Goal: Find specific page/section: Find specific page/section

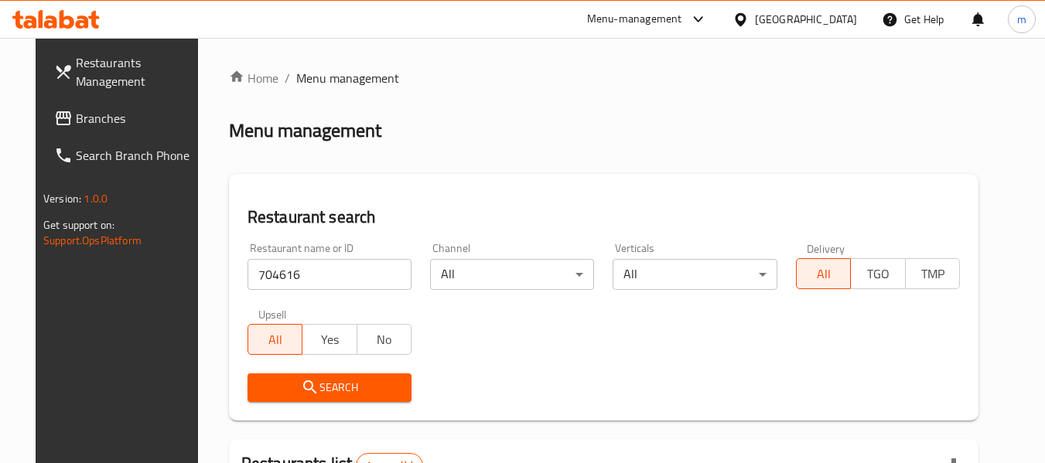
scroll to position [227, 0]
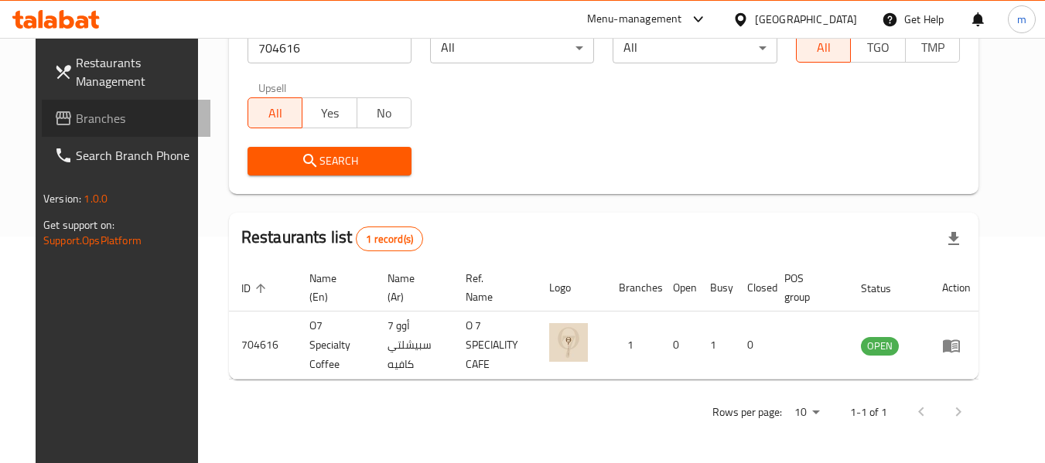
click at [76, 117] on span "Branches" at bounding box center [137, 118] width 122 height 19
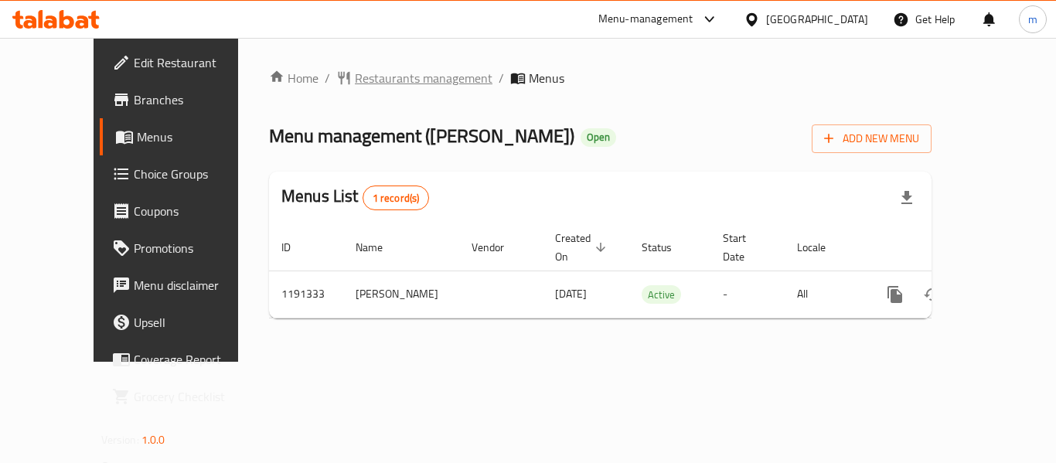
click at [355, 77] on span "Restaurants management" at bounding box center [424, 78] width 138 height 19
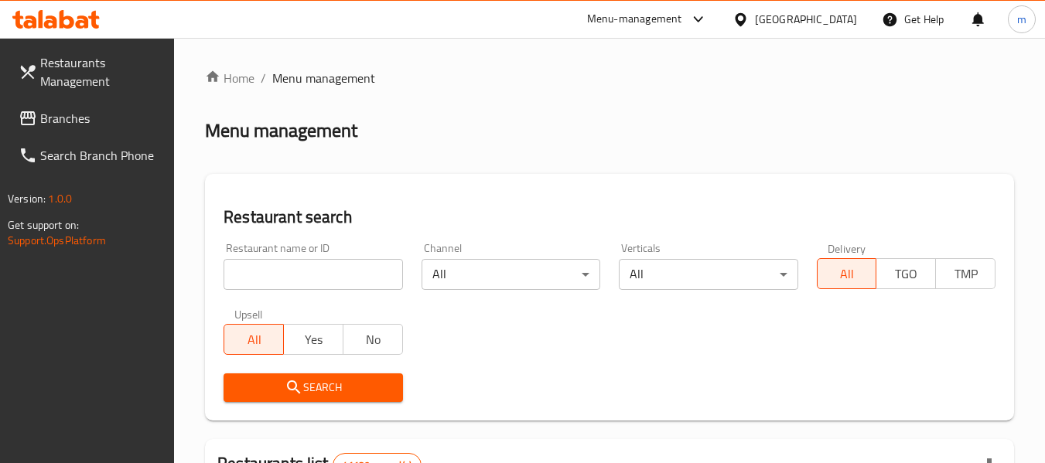
click at [268, 273] on div at bounding box center [522, 231] width 1045 height 463
click at [268, 273] on input "search" at bounding box center [312, 274] width 179 height 31
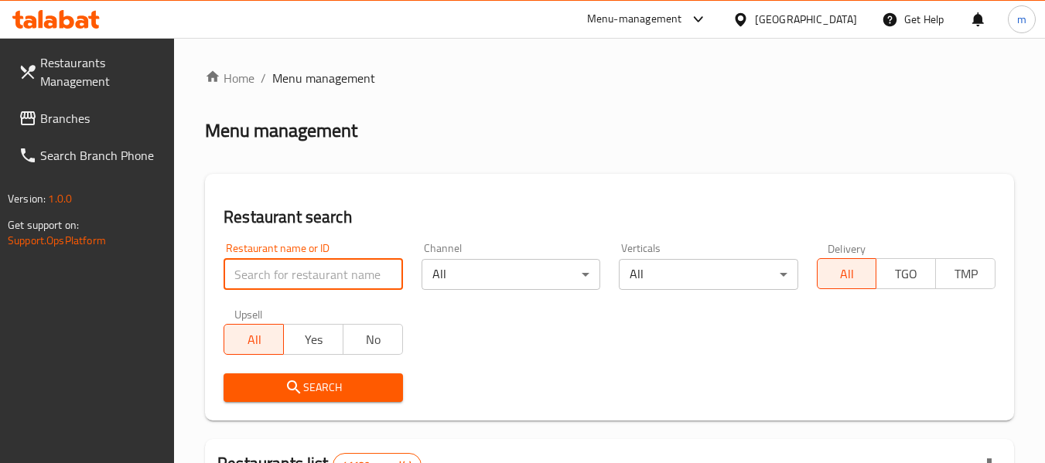
click at [268, 275] on input "search" at bounding box center [312, 274] width 179 height 31
paste input "667323"
type input "667323"
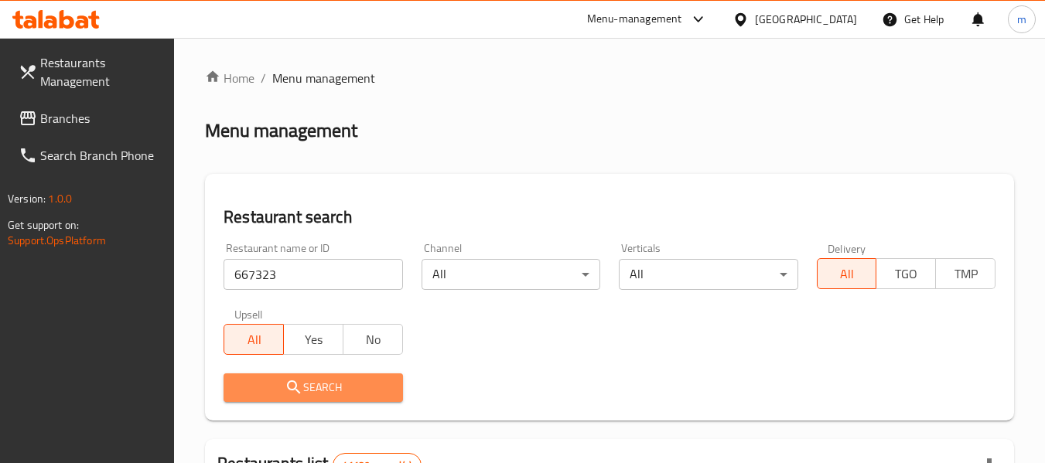
click at [266, 380] on span "Search" at bounding box center [313, 387] width 154 height 19
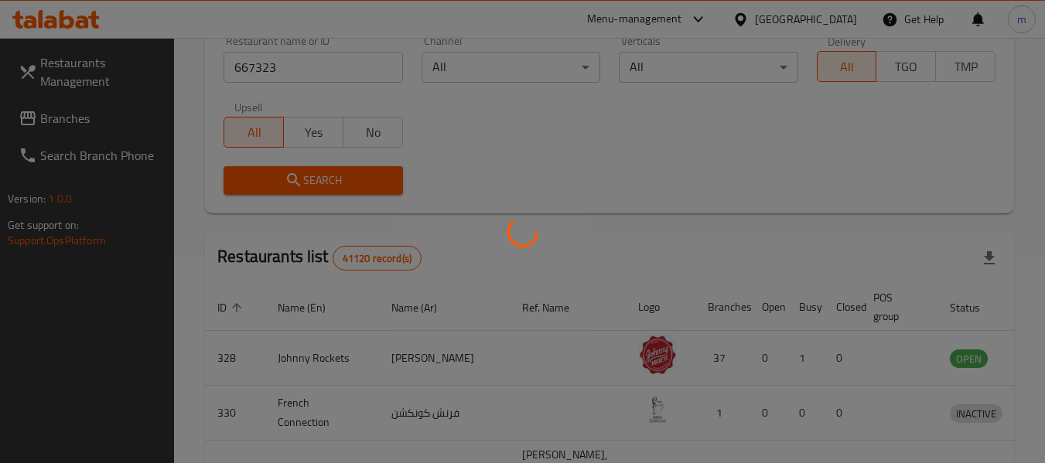
scroll to position [223, 0]
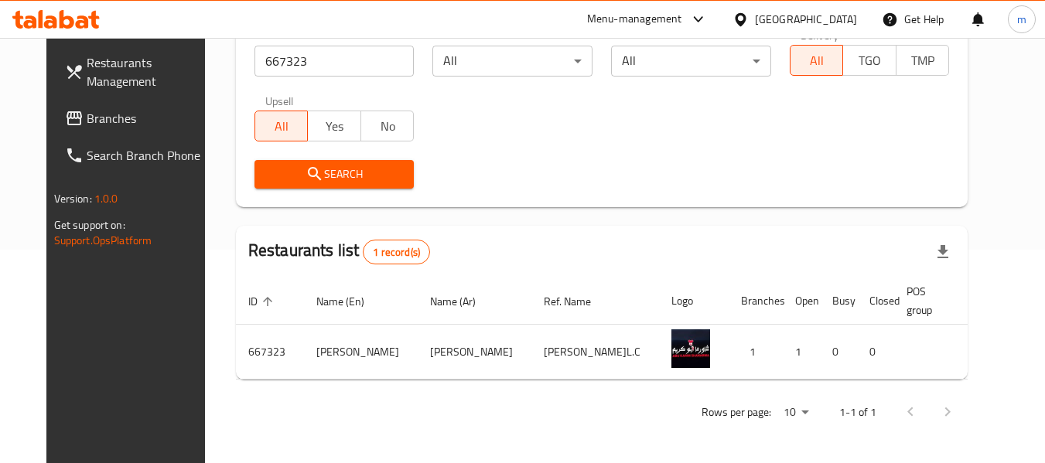
click at [80, 16] on icon at bounding box center [82, 21] width 13 height 13
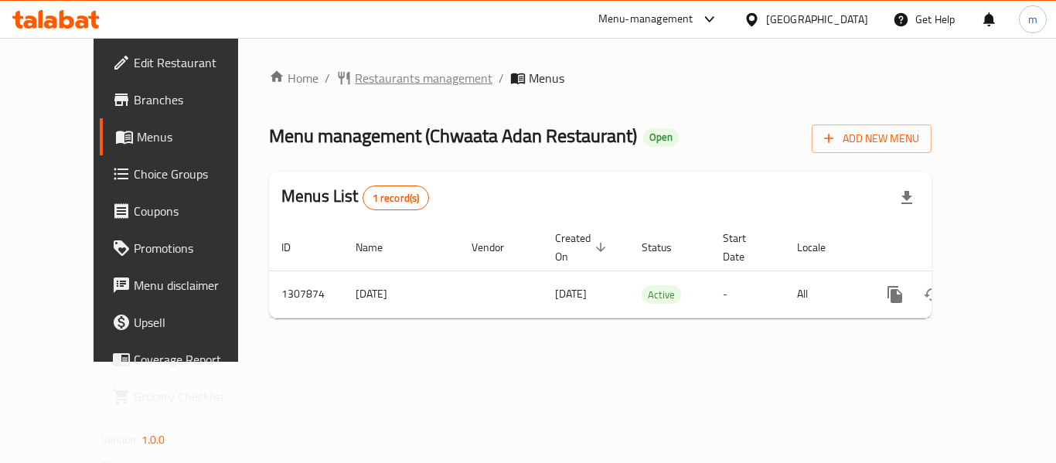
click at [355, 84] on span "Restaurants management" at bounding box center [424, 78] width 138 height 19
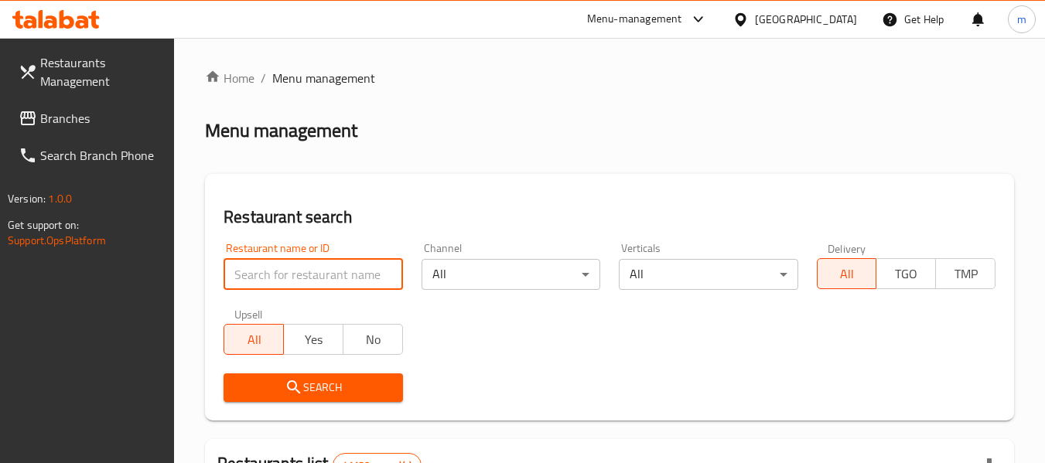
click at [311, 264] on input "search" at bounding box center [312, 274] width 179 height 31
paste input "704632"
type input "704632"
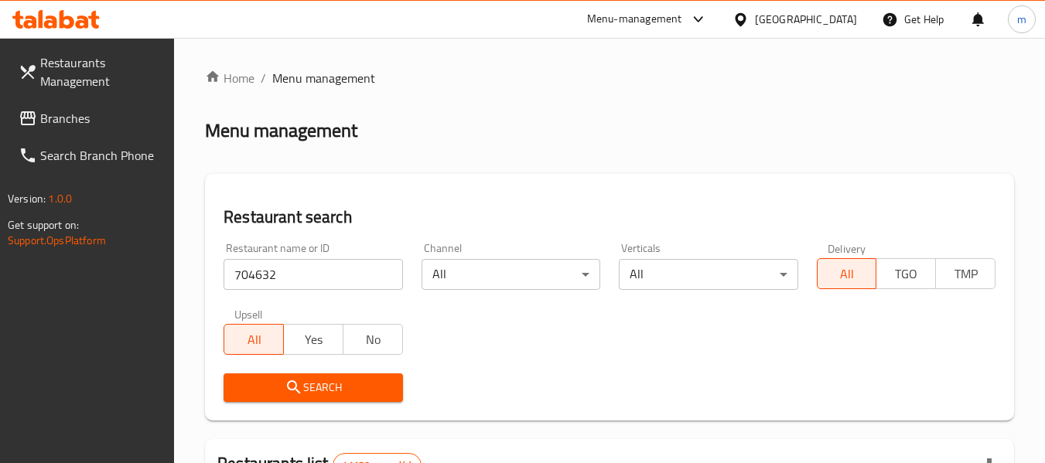
click at [310, 379] on span "Search" at bounding box center [313, 387] width 154 height 19
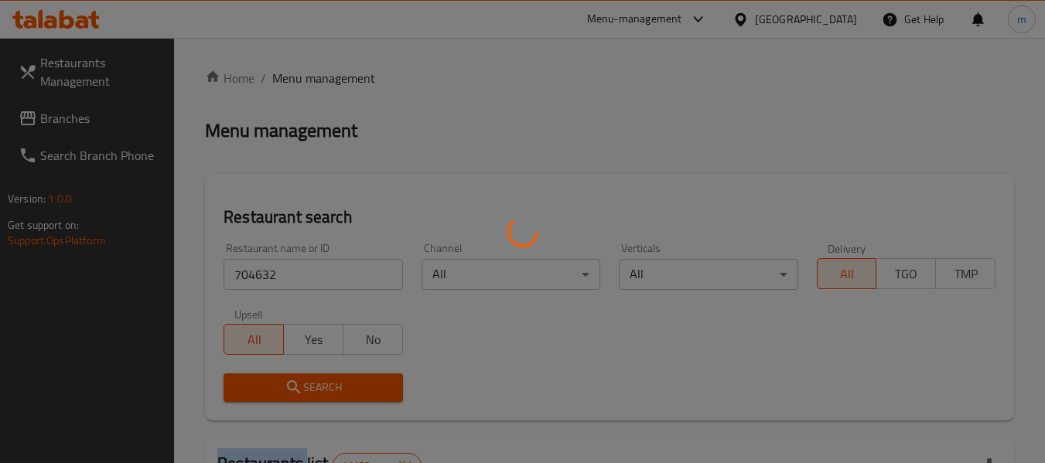
click at [310, 380] on div at bounding box center [522, 231] width 1045 height 463
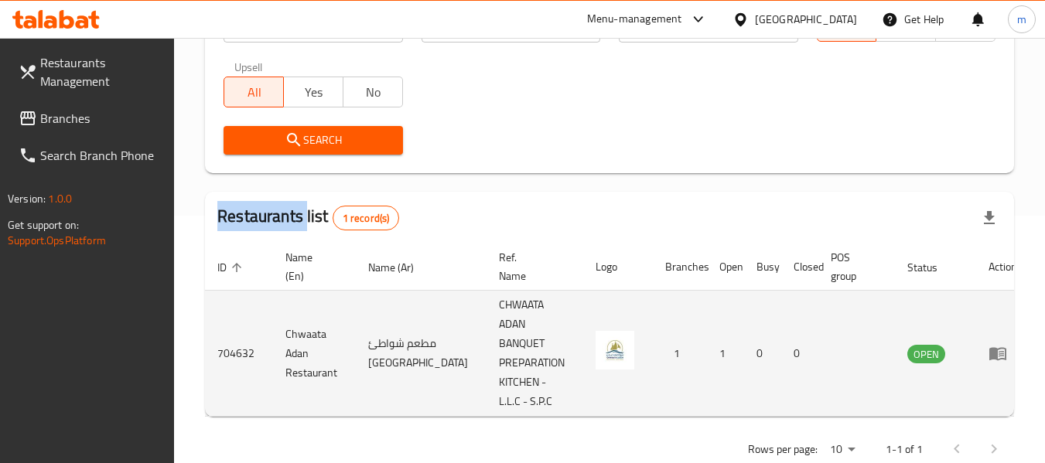
scroll to position [265, 0]
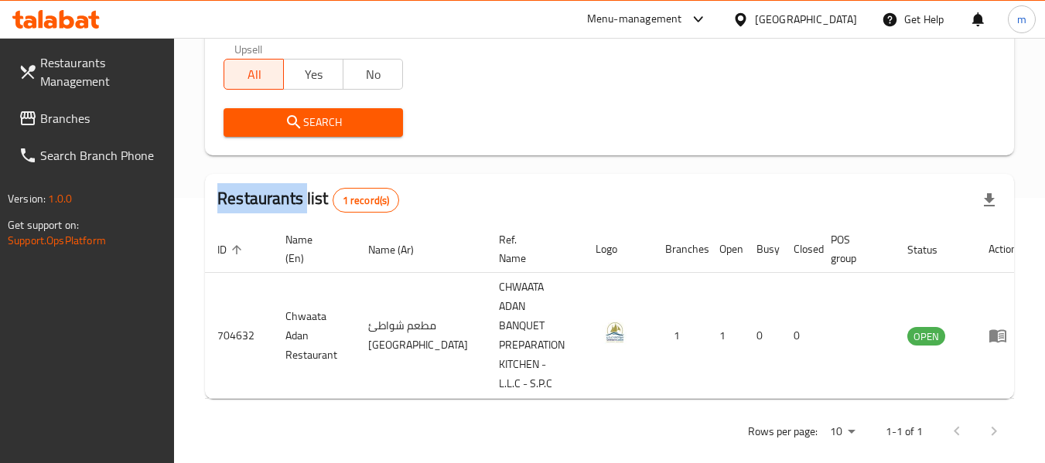
click at [79, 118] on span "Branches" at bounding box center [101, 118] width 122 height 19
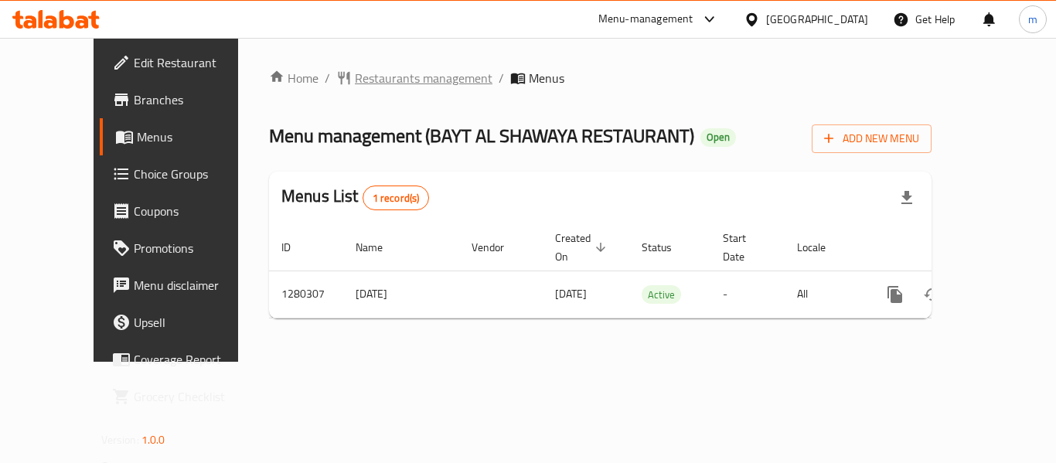
click at [359, 73] on span "Restaurants management" at bounding box center [424, 78] width 138 height 19
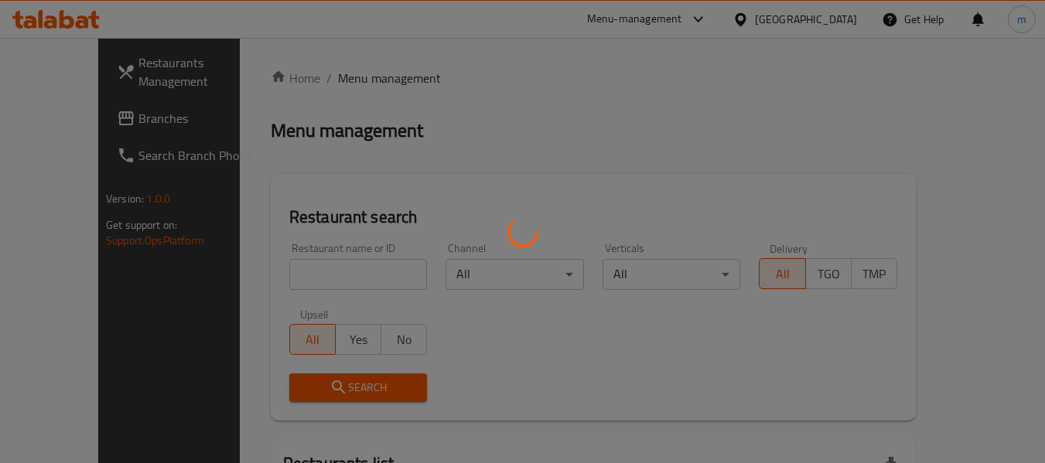
click at [297, 273] on div at bounding box center [522, 231] width 1045 height 463
click at [290, 274] on div at bounding box center [522, 231] width 1045 height 463
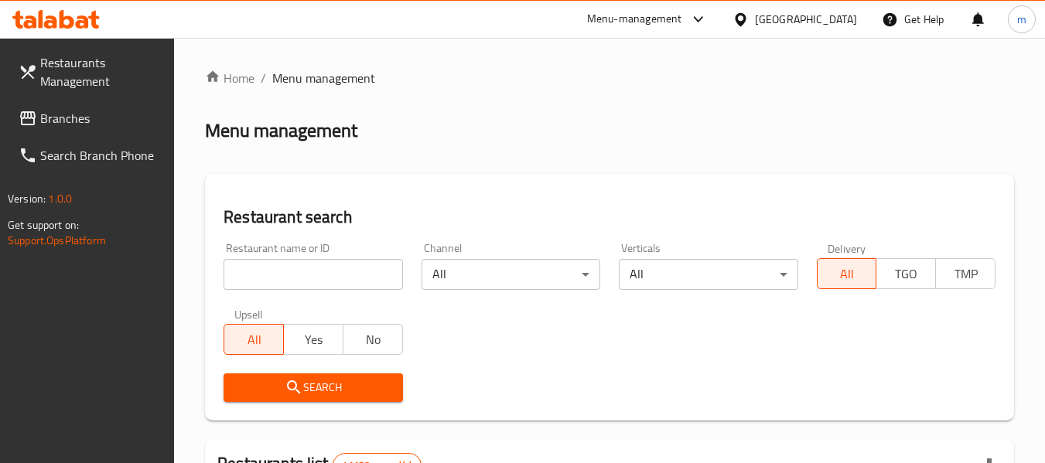
drag, startPoint x: 261, startPoint y: 277, endPoint x: 263, endPoint y: 269, distance: 7.9
click at [261, 277] on input "search" at bounding box center [312, 274] width 179 height 31
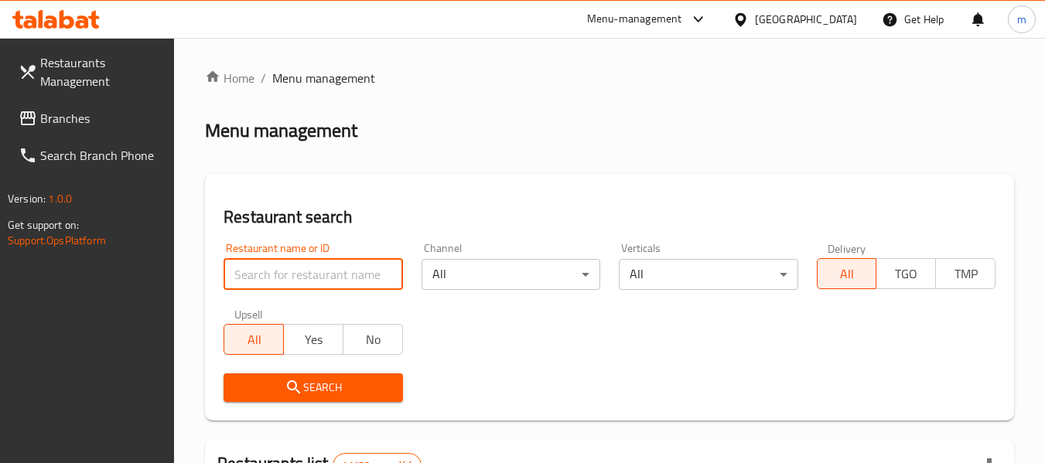
paste input "693730"
type input "693730"
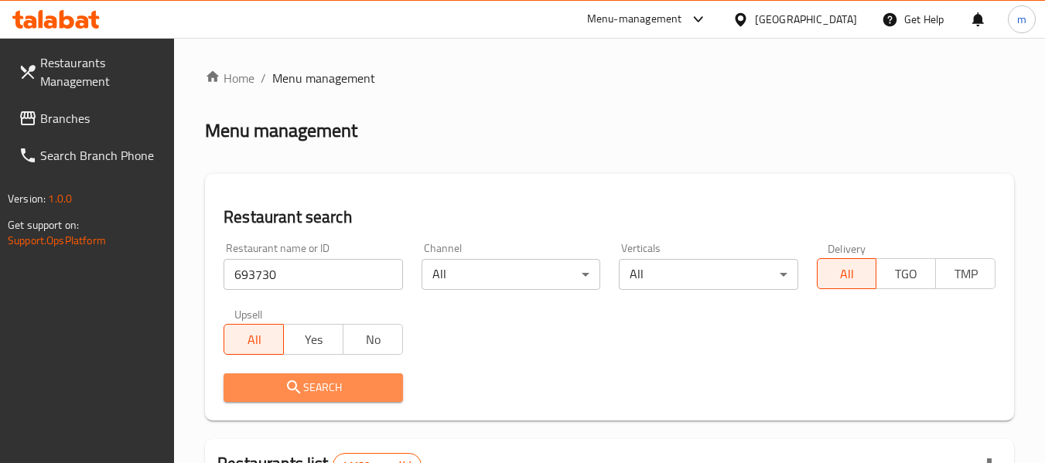
click at [309, 389] on span "Search" at bounding box center [313, 387] width 154 height 19
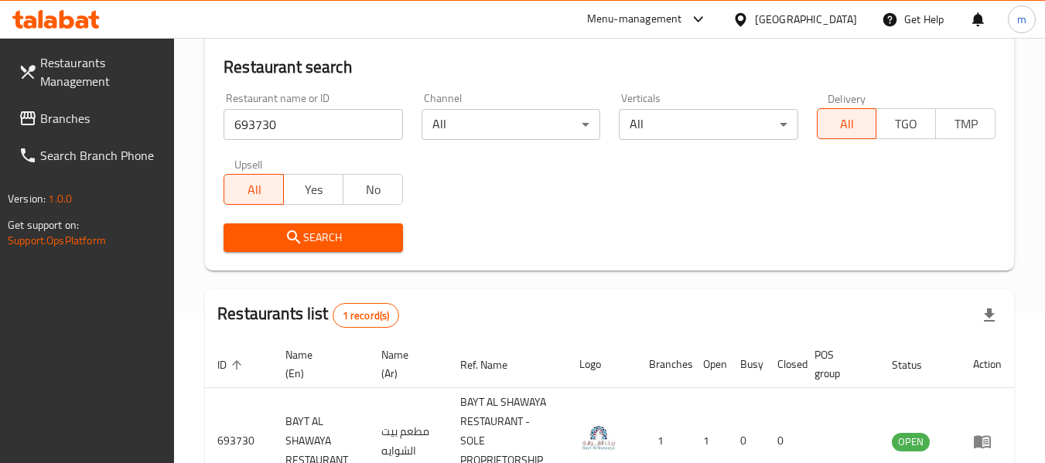
scroll to position [232, 0]
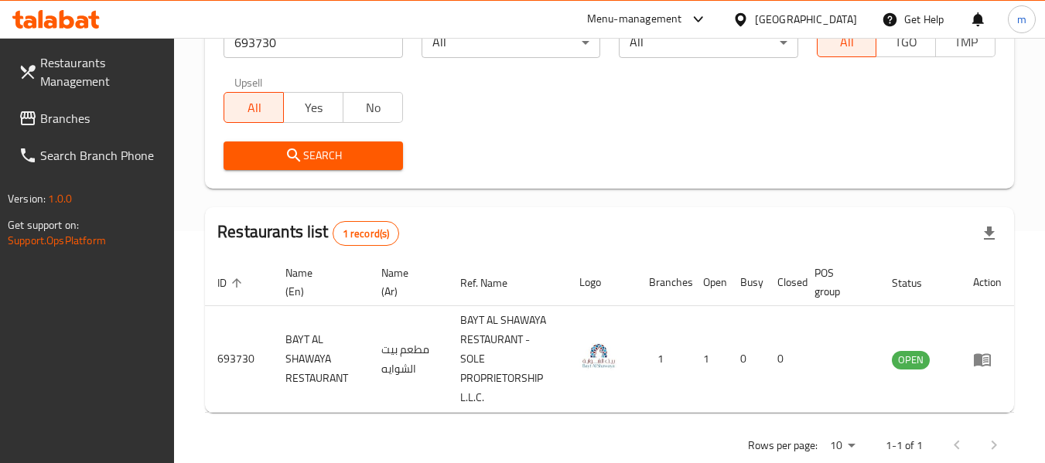
click at [59, 12] on icon at bounding box center [55, 19] width 87 height 19
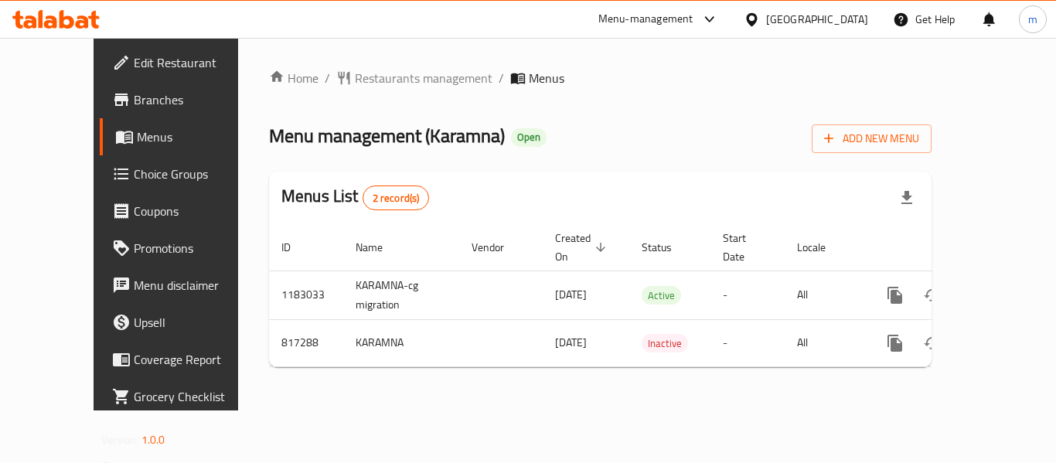
click at [355, 73] on span "Restaurants management" at bounding box center [424, 78] width 138 height 19
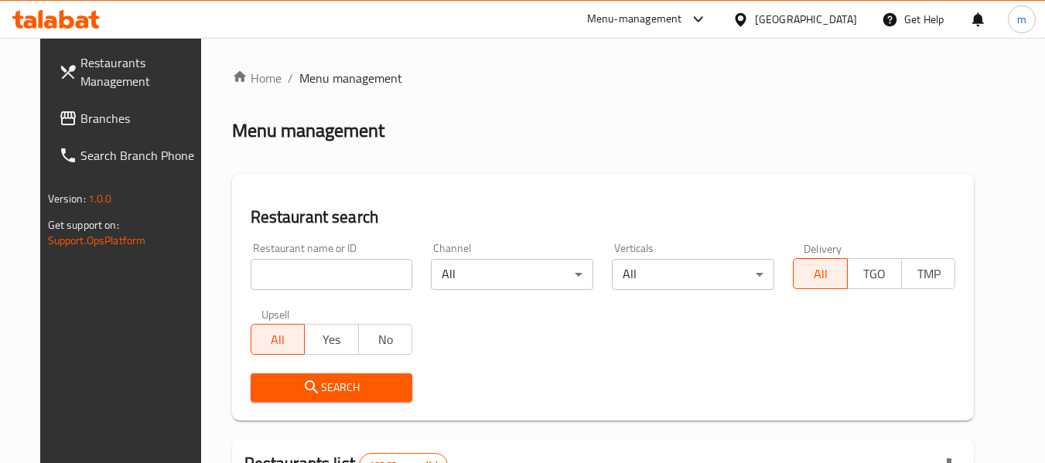
drag, startPoint x: 279, startPoint y: 280, endPoint x: 285, endPoint y: 273, distance: 8.8
click at [279, 280] on input "search" at bounding box center [331, 274] width 162 height 31
paste input "654918"
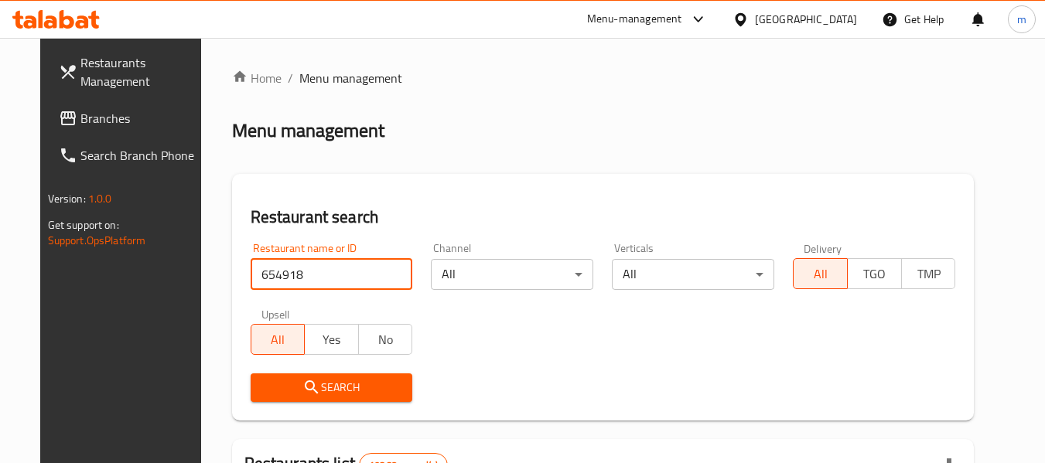
type input "654918"
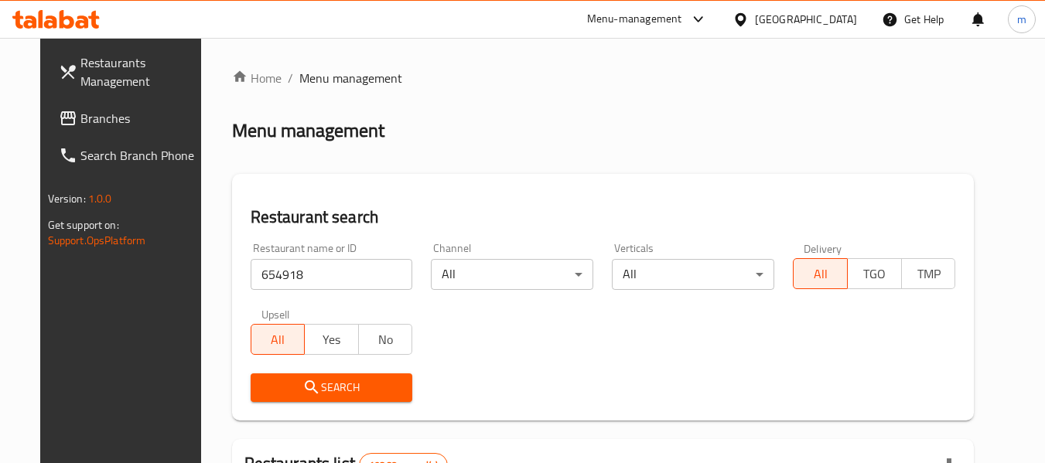
click at [311, 381] on span "Search" at bounding box center [332, 387] width 138 height 19
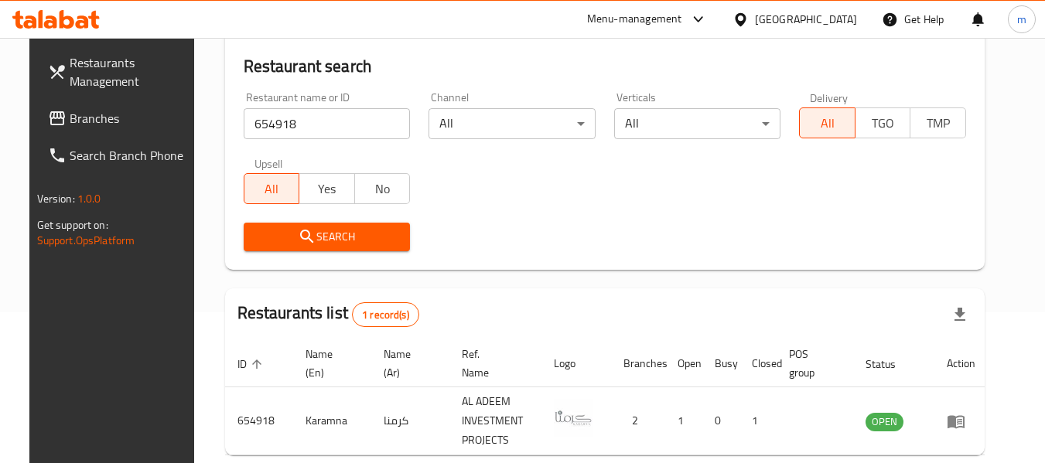
scroll to position [155, 0]
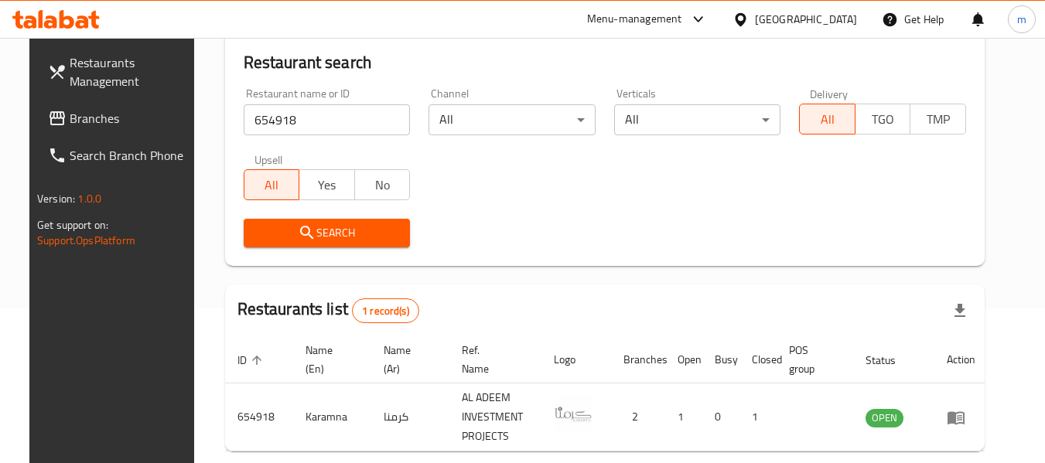
click at [748, 21] on icon at bounding box center [740, 20] width 16 height 16
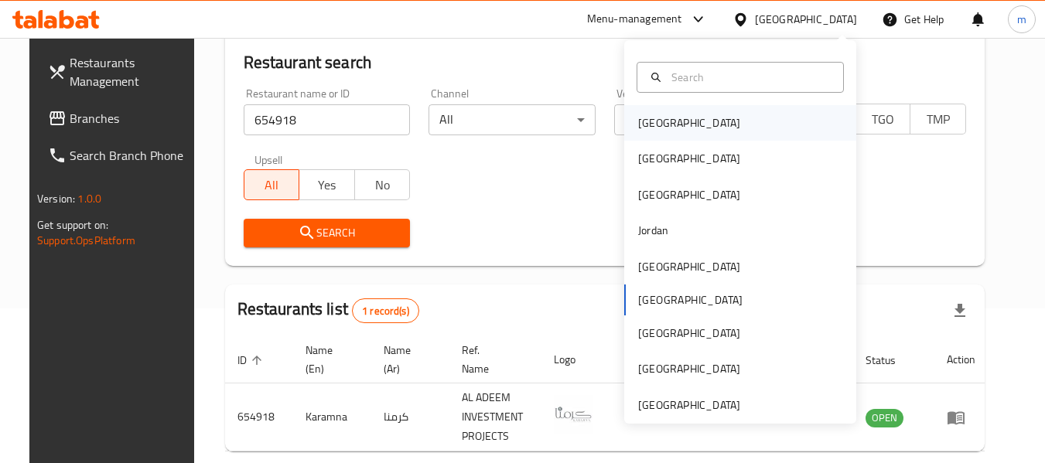
click at [639, 124] on div "[GEOGRAPHIC_DATA]" at bounding box center [689, 122] width 102 height 17
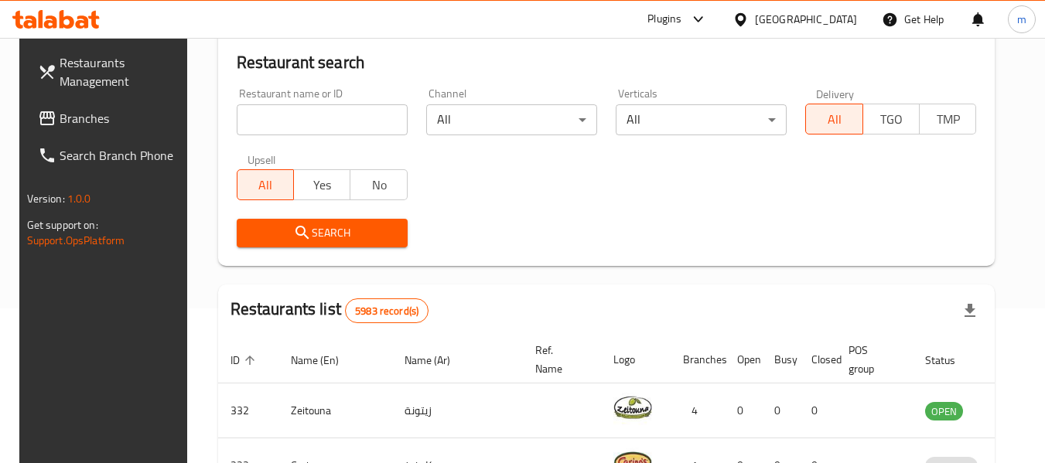
click at [73, 119] on span "Branches" at bounding box center [121, 118] width 122 height 19
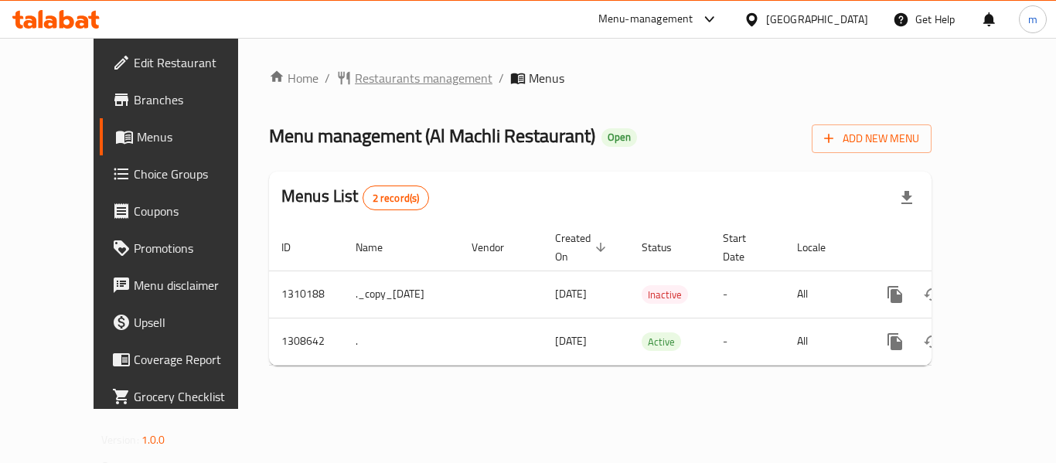
click at [360, 76] on span "Restaurants management" at bounding box center [424, 78] width 138 height 19
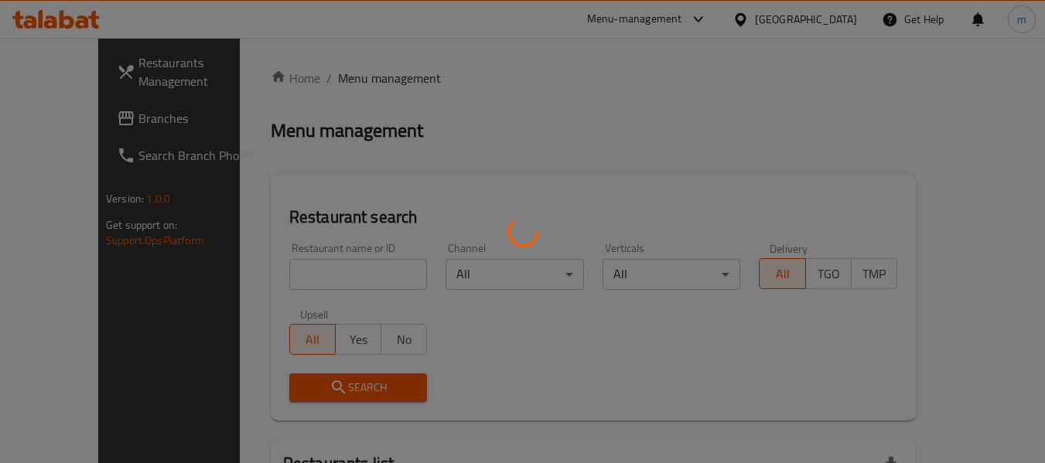
click at [288, 287] on div at bounding box center [522, 231] width 1045 height 463
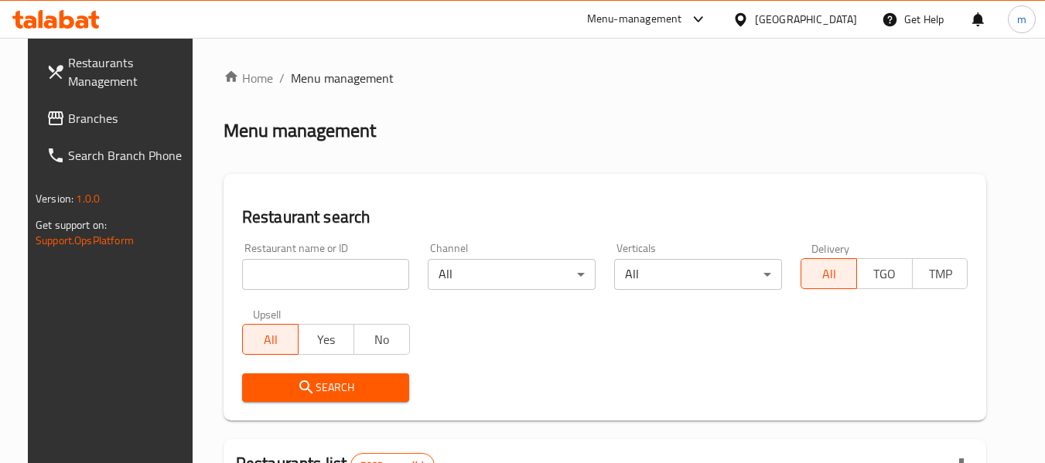
click at [288, 284] on div at bounding box center [522, 231] width 1045 height 463
click at [281, 280] on input "search" at bounding box center [326, 274] width 168 height 31
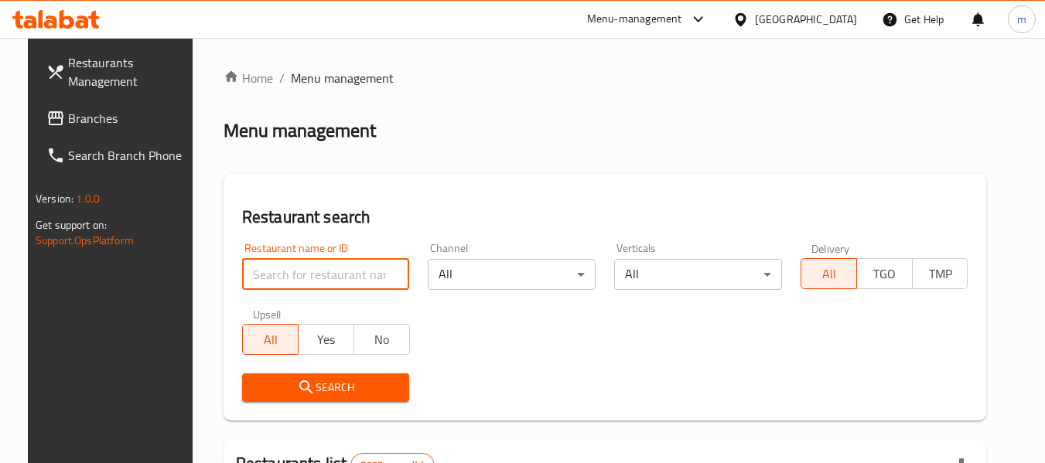
paste input "704955"
type input "704955"
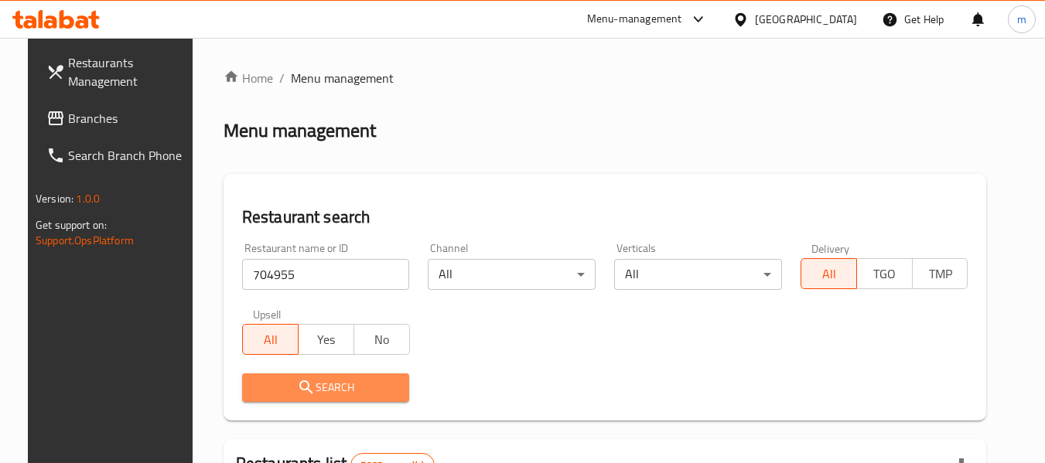
drag, startPoint x: 287, startPoint y: 375, endPoint x: 602, endPoint y: 319, distance: 319.7
click at [288, 374] on button "Search" at bounding box center [326, 387] width 168 height 29
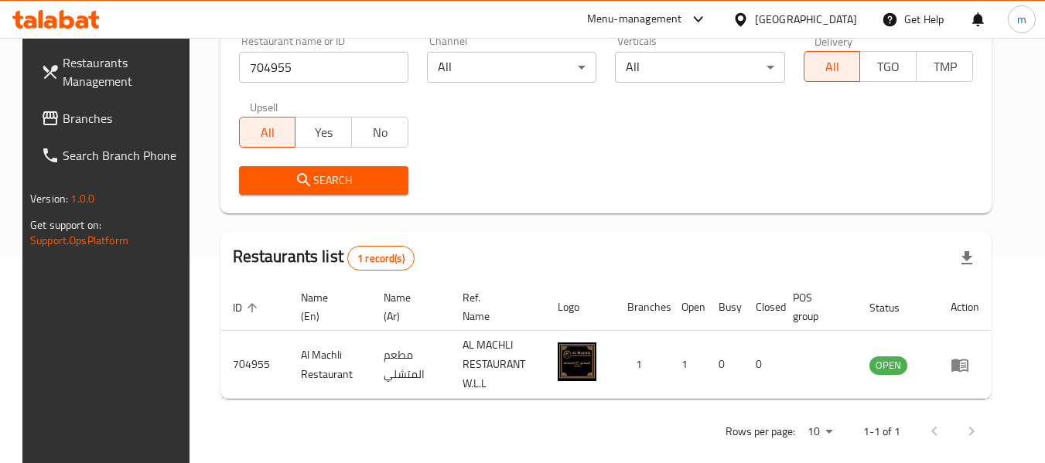
scroll to position [227, 0]
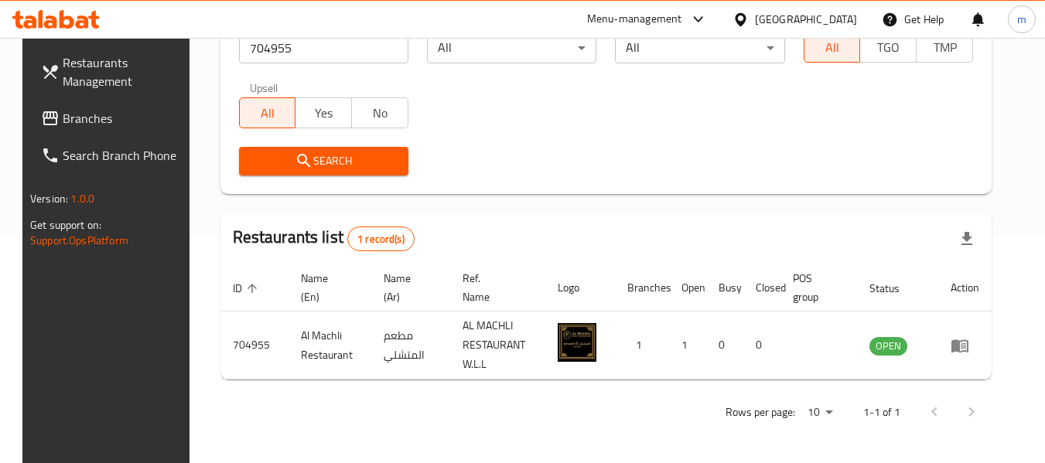
click at [748, 16] on icon at bounding box center [740, 20] width 16 height 16
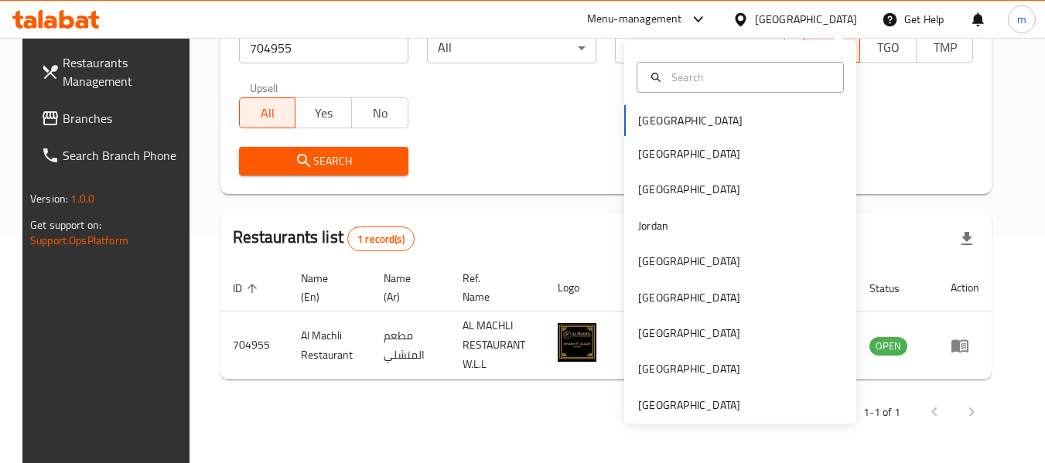
click at [651, 120] on div "Bahrain Egypt Iraq Jordan Kuwait Oman Qatar Saudi Arabia United Arab Emirates" at bounding box center [740, 264] width 232 height 318
click at [85, 121] on span "Branches" at bounding box center [124, 118] width 122 height 19
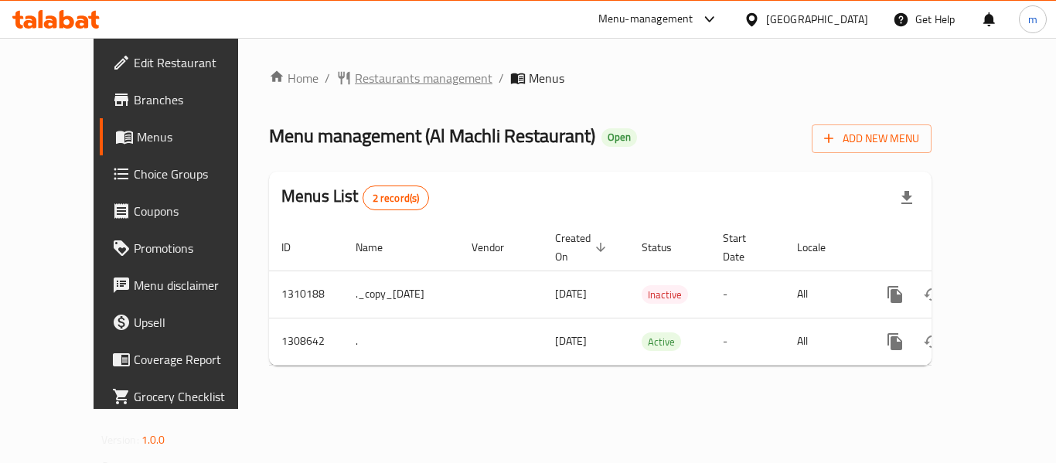
click at [373, 70] on span "Restaurants management" at bounding box center [424, 78] width 138 height 19
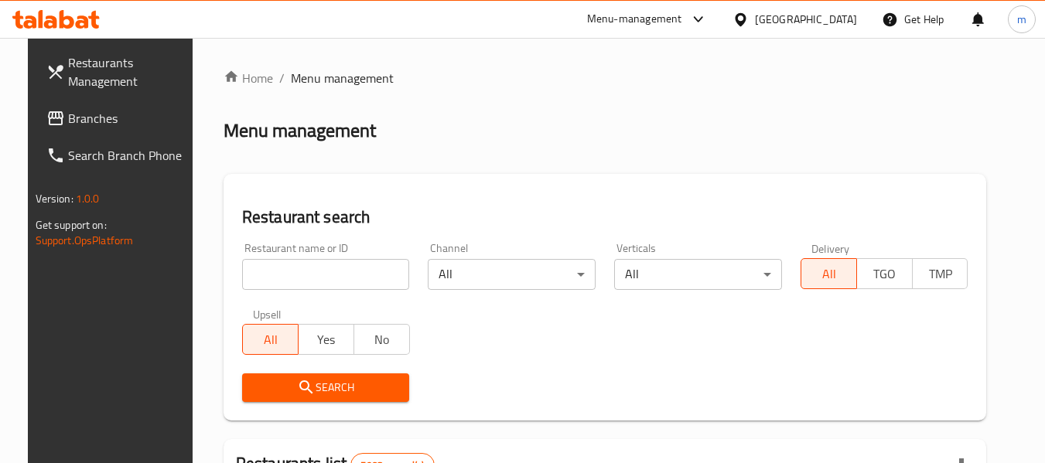
drag, startPoint x: 286, startPoint y: 283, endPoint x: 297, endPoint y: 281, distance: 11.1
click at [286, 283] on input "search" at bounding box center [326, 274] width 168 height 31
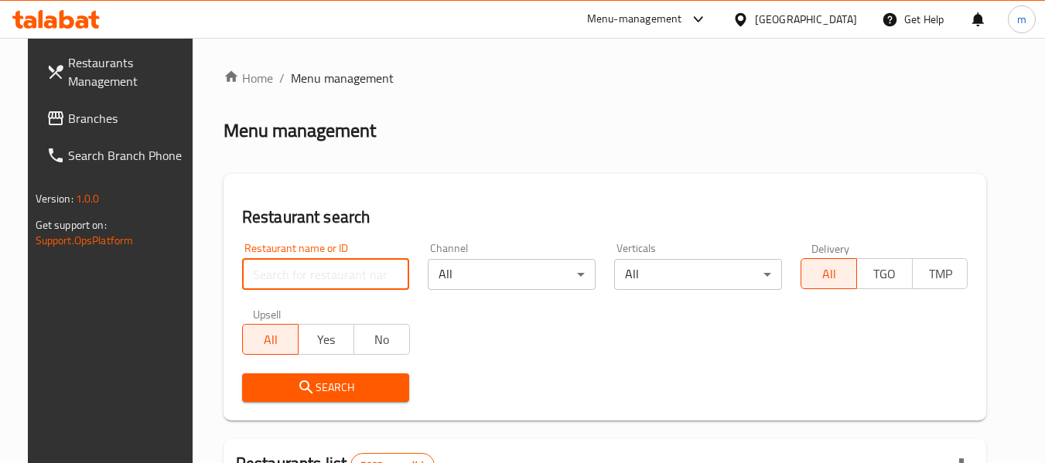
paste input "704955"
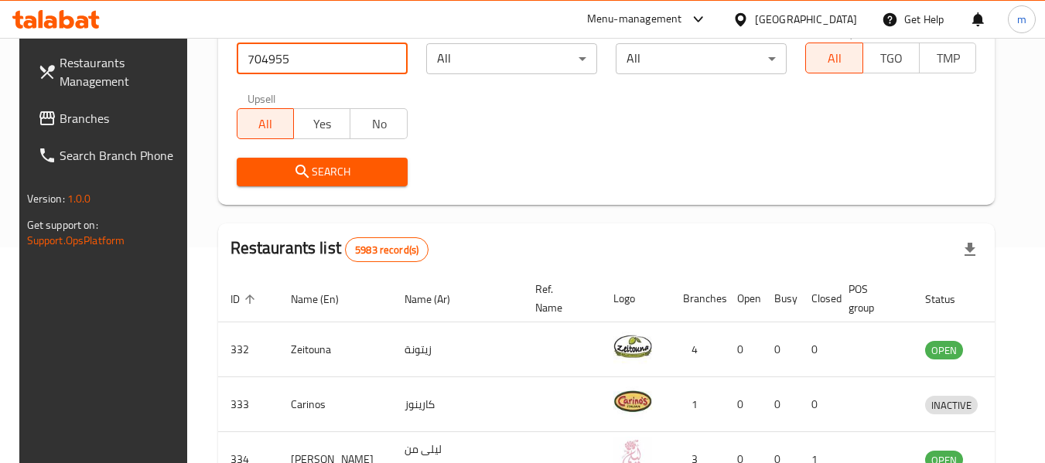
scroll to position [232, 0]
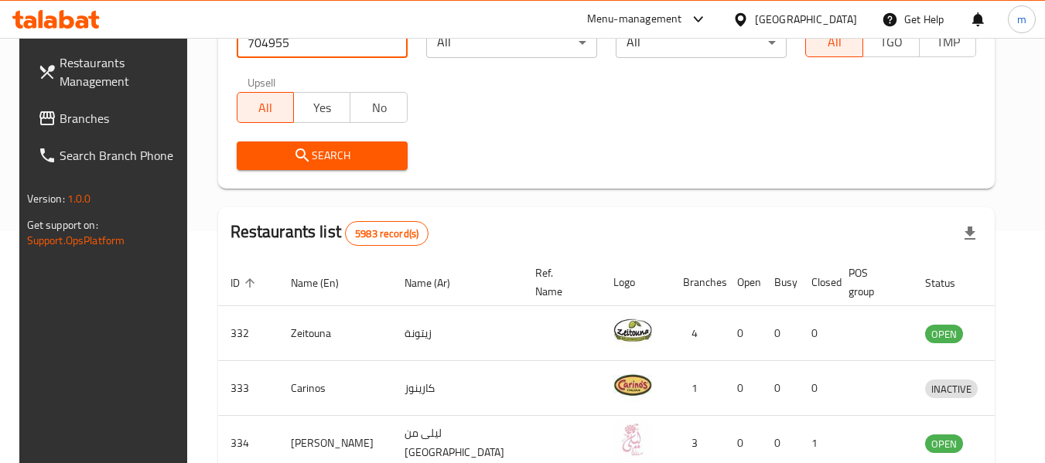
type input "704955"
click at [341, 160] on span "Search" at bounding box center [322, 155] width 146 height 19
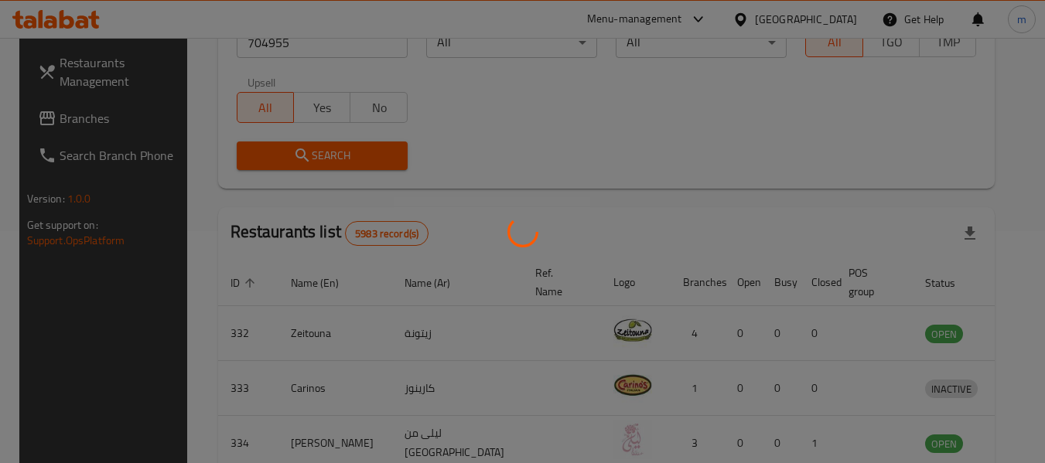
scroll to position [227, 0]
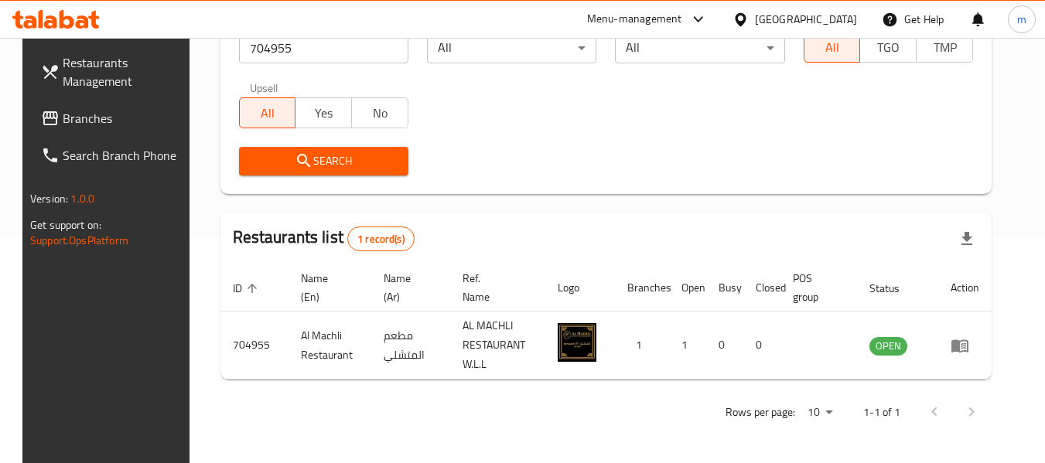
drag, startPoint x: 95, startPoint y: 121, endPoint x: 111, endPoint y: 119, distance: 15.6
click at [95, 121] on span "Branches" at bounding box center [124, 118] width 122 height 19
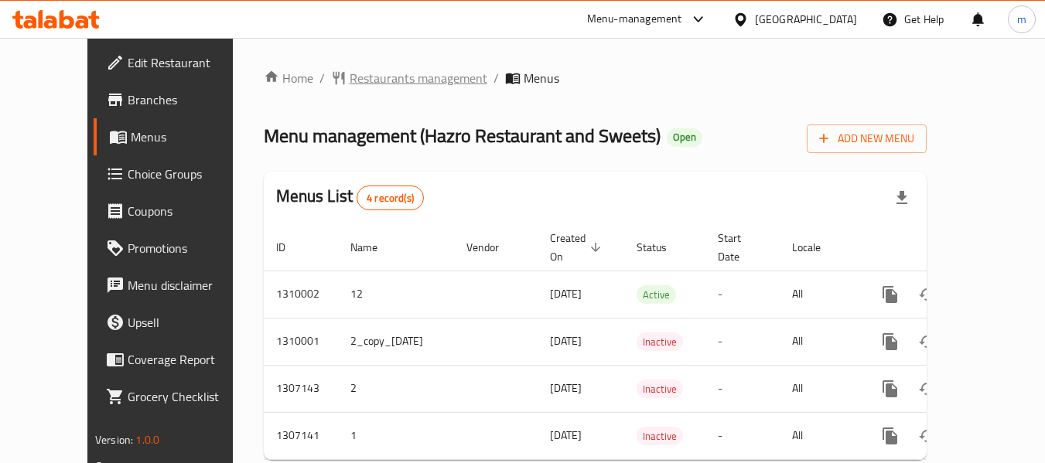
click at [349, 79] on span "Restaurants management" at bounding box center [418, 78] width 138 height 19
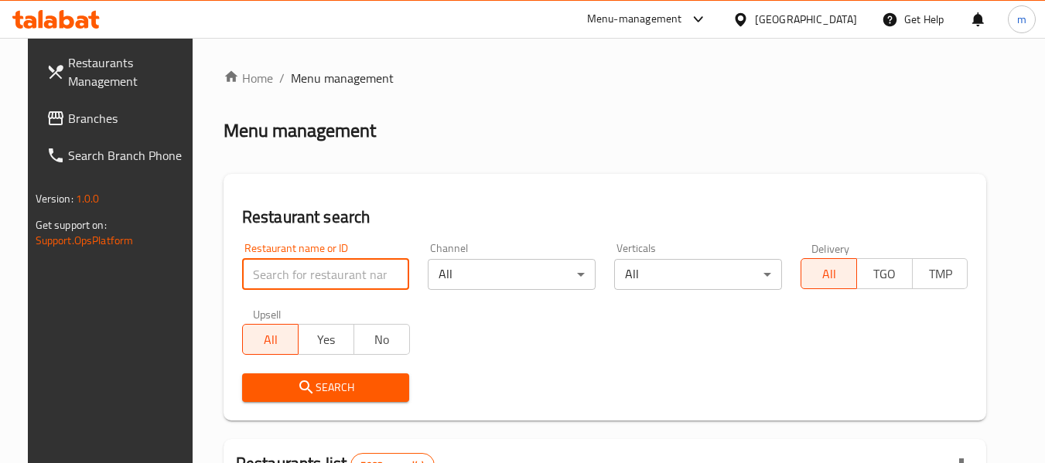
click at [301, 268] on input "search" at bounding box center [326, 274] width 168 height 31
paste input "704313"
type input "704313"
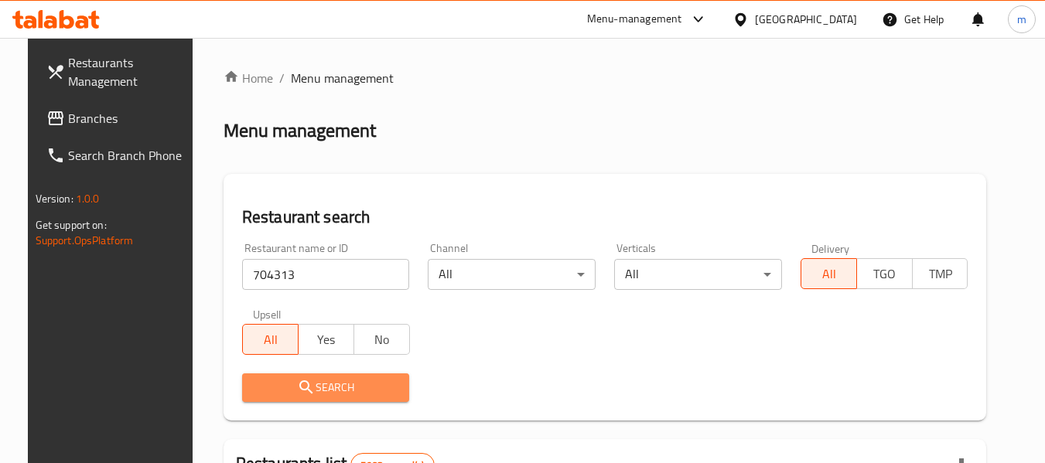
click at [310, 383] on span "Search" at bounding box center [325, 387] width 143 height 19
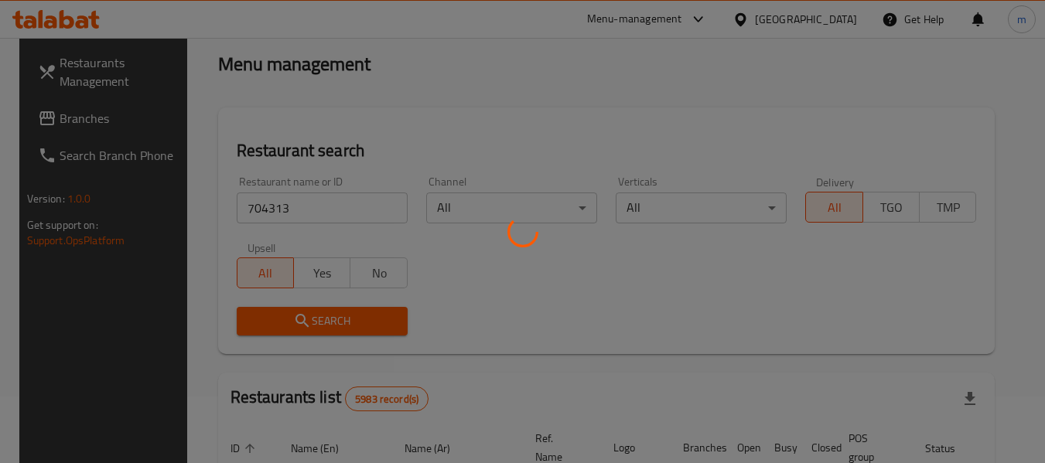
scroll to position [227, 0]
